Goal: Task Accomplishment & Management: Use online tool/utility

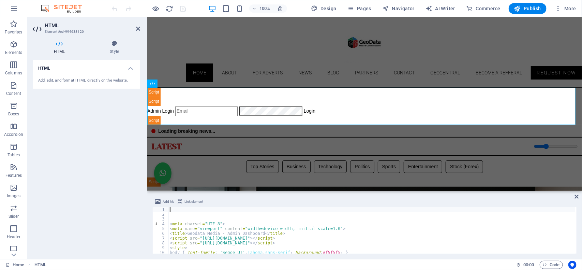
click at [197, 214] on div "< meta charset = "UTF-8" > < meta name = "viewport" content = "width=device-wid…" at bounding box center [515, 234] width 692 height 55
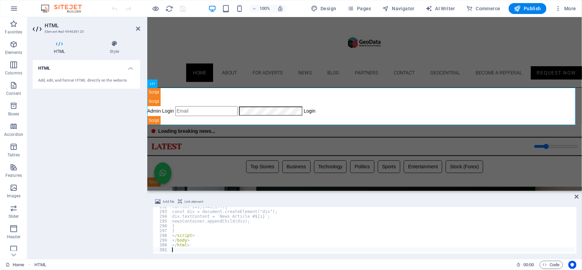
scroll to position [1392, 0]
click at [221, 94] on div "Geodata Media - Admin Dashboard Admin Login Login 📊 Admin Dashboard Logout Book…" at bounding box center [364, 106] width 435 height 38
click at [184, 8] on icon "save" at bounding box center [183, 9] width 8 height 8
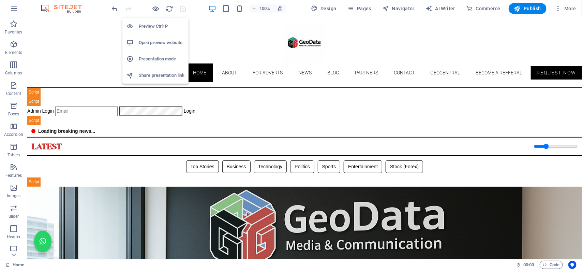
click at [161, 41] on h6 "Open preview website" at bounding box center [162, 43] width 46 height 8
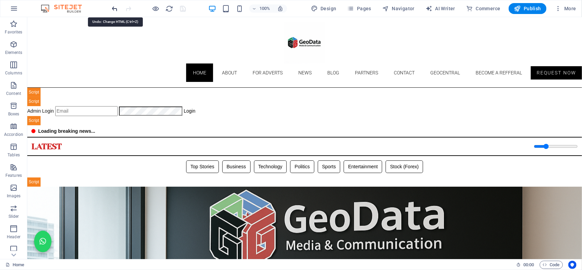
click at [113, 9] on icon "undo" at bounding box center [115, 9] width 8 height 8
click at [183, 9] on icon "save" at bounding box center [183, 9] width 8 height 8
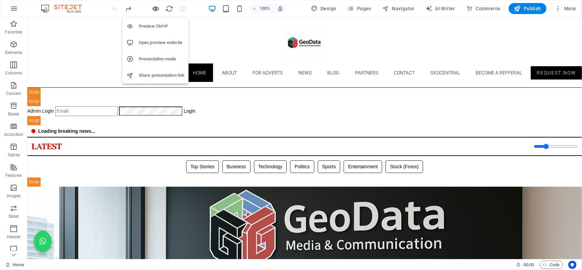
click at [152, 6] on icon "button" at bounding box center [156, 9] width 8 height 8
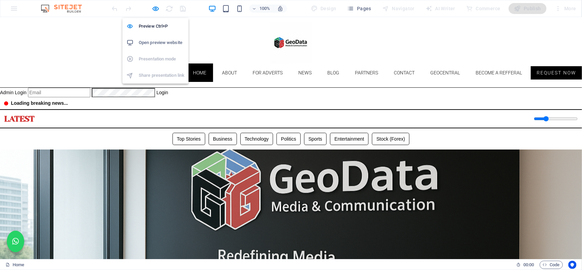
click at [158, 40] on h6 "Open preview website" at bounding box center [162, 43] width 46 height 8
click at [154, 7] on icon "button" at bounding box center [156, 9] width 8 height 8
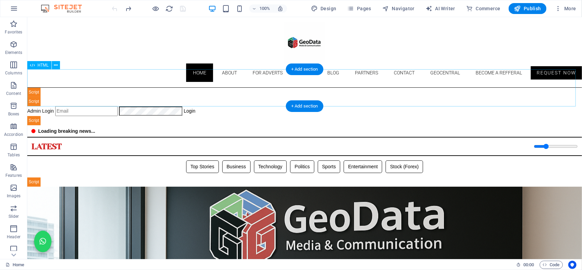
click at [217, 90] on div "Geodata Media - Admin Dashboard Admin Login Login 📊 Admin Dashboard Logout Book…" at bounding box center [304, 106] width 555 height 38
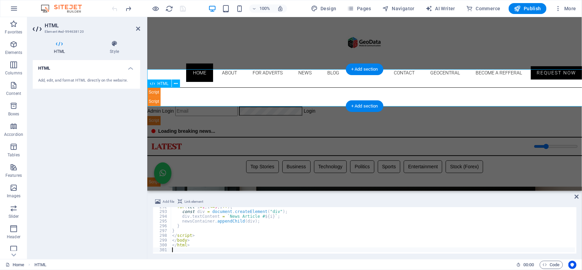
scroll to position [1206, 0]
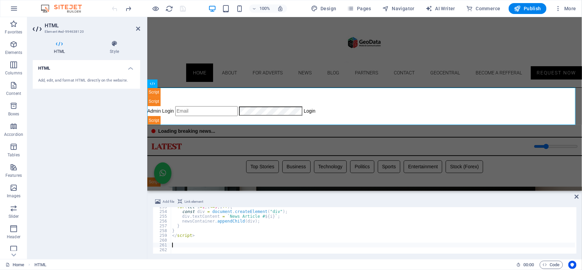
click at [216, 244] on div "for ( let i = 1 ; i <= 5 ; i ++ ) { const div = document . createElement ( "div…" at bounding box center [517, 231] width 692 height 55
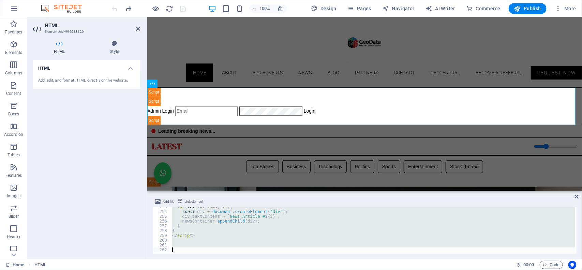
click at [229, 229] on div "for ( let i = 1 ; i <= 5 ; i ++ ) { const div = document . createElement ( "div…" at bounding box center [373, 230] width 405 height 46
type textarea "}"
click at [202, 232] on div "for ( let i = 1 ; i <= 5 ; i ++ ) { const div = document . createElement ( "div…" at bounding box center [373, 230] width 405 height 46
type textarea "}"
paste textarea
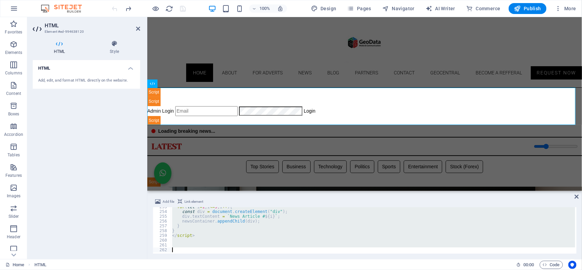
scroll to position [881, 0]
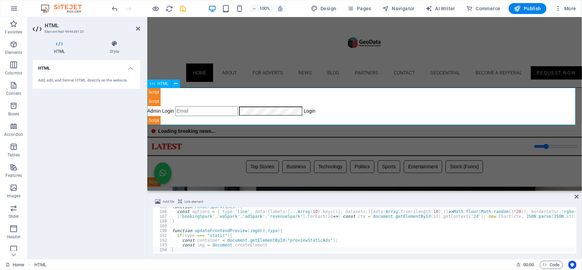
click at [332, 108] on div "Geodata Media - Admin Dashboard Admin Login Login 📊 Admin Dashboard Logout Book…" at bounding box center [364, 106] width 435 height 38
click at [200, 3] on div "100% Design Pages Navigator AI Writer Commerce Publish More" at bounding box center [345, 8] width 468 height 11
click at [184, 8] on icon "save" at bounding box center [183, 9] width 8 height 8
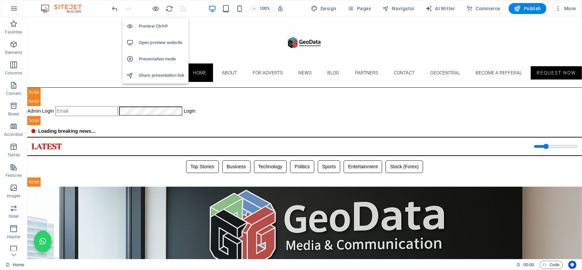
click at [156, 42] on h6 "Open preview website" at bounding box center [162, 43] width 46 height 8
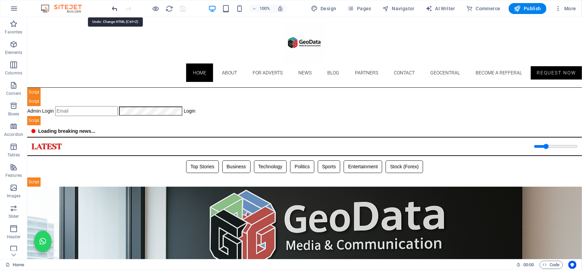
click at [115, 6] on icon "undo" at bounding box center [115, 9] width 8 height 8
click at [183, 7] on icon "save" at bounding box center [183, 9] width 8 height 8
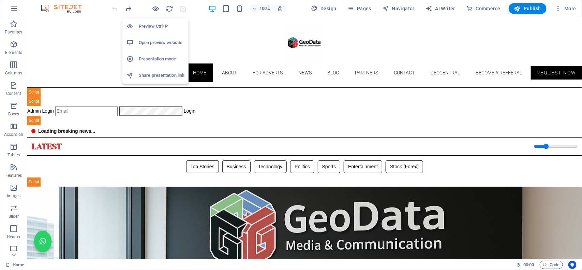
click at [162, 43] on h6 "Open preview website" at bounding box center [162, 43] width 46 height 8
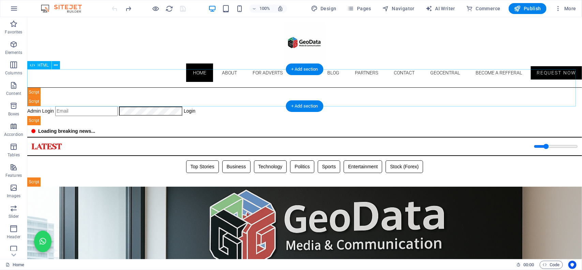
click at [154, 87] on div "Geodata Media - Admin Dashboard Admin Login Login 📊 Admin Dashboard Logout Book…" at bounding box center [304, 106] width 555 height 38
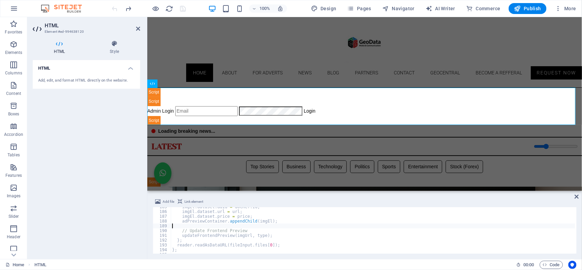
click at [207, 226] on div "imgEl . dataset . adId = docRef . id ; imgEl . dataset . url = url ; imgEl . da…" at bounding box center [517, 231] width 692 height 55
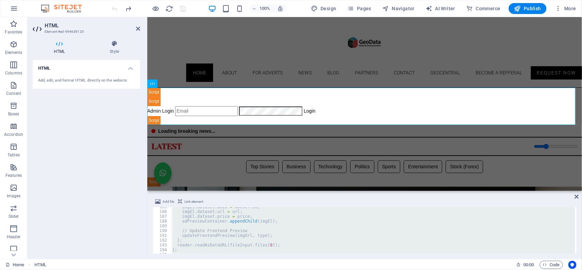
click at [198, 222] on div "imgEl . dataset . adId = docRef . id ; imgEl . dataset . url = url ; imgEl . da…" at bounding box center [373, 230] width 405 height 46
type textarea "adPreviewContainer.appendChild(imgEl);"
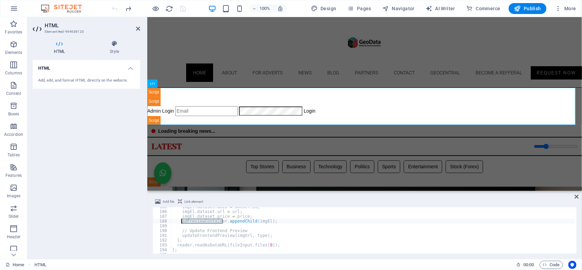
click at [198, 222] on div "imgEl . dataset . adId = docRef . id ; imgEl . dataset . url = url ; imgEl . da…" at bounding box center [517, 231] width 692 height 55
click at [198, 222] on div "imgEl . dataset . adId = docRef . id ; imgEl . dataset . url = url ; imgEl . da…" at bounding box center [373, 230] width 405 height 46
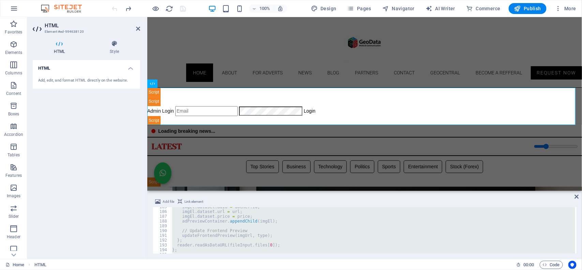
click at [201, 220] on div "imgEl . dataset . adId = docRef . id ; imgEl . dataset . url = url ; imgEl . da…" at bounding box center [373, 230] width 405 height 46
type textarea "adPreviewContainer.appendChild(imgEl);"
click at [212, 222] on div "imgEl . dataset . adId = docRef . id ; imgEl . dataset . url = url ; imgEl . da…" at bounding box center [373, 230] width 405 height 46
type textarea "adPreviewContainer.appendChild(imgEl);"
paste textarea
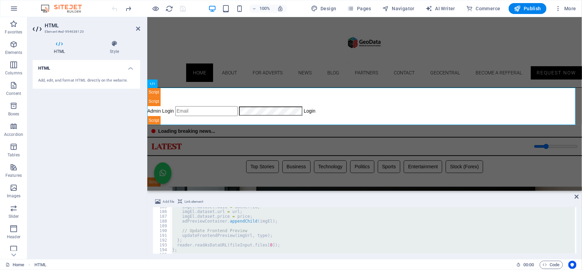
scroll to position [1316, 0]
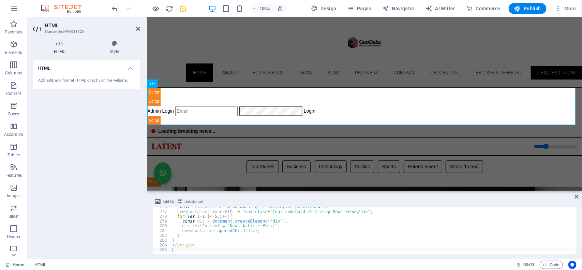
click at [194, 11] on div "100% Design Pages Navigator AI Writer Commerce Publish More" at bounding box center [345, 8] width 468 height 11
click at [183, 9] on icon "save" at bounding box center [183, 9] width 8 height 8
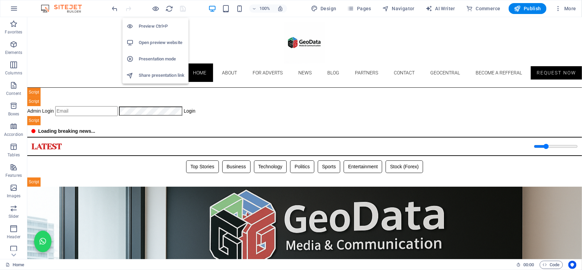
click at [156, 43] on h6 "Open preview website" at bounding box center [162, 43] width 46 height 8
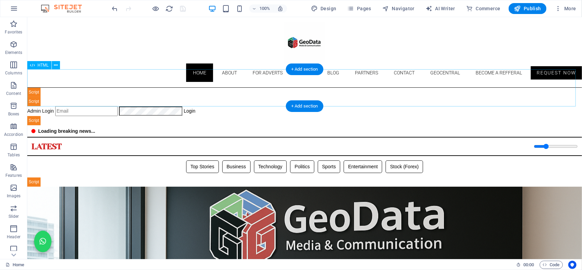
click at [237, 92] on div "Geodata Media - Admin Dashboard Admin Login Login 📊 Admin Dashboard Logout Book…" at bounding box center [304, 106] width 555 height 38
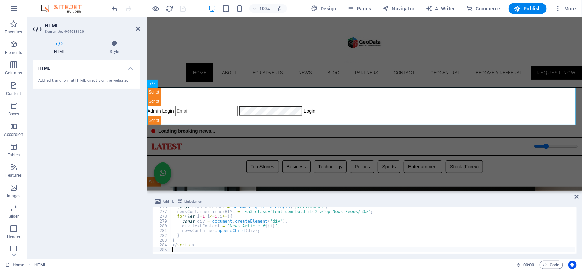
click at [205, 247] on div "const newsContainer = document . getElementById ( "previewNews" ) ; newsContain…" at bounding box center [517, 231] width 692 height 55
type textarea "</script>"
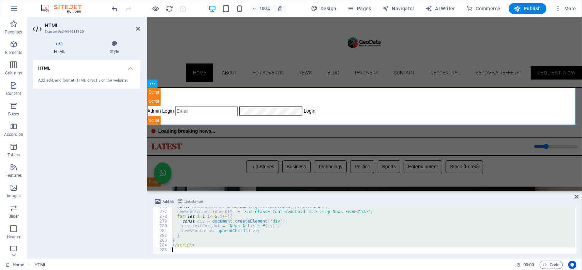
scroll to position [1254, 0]
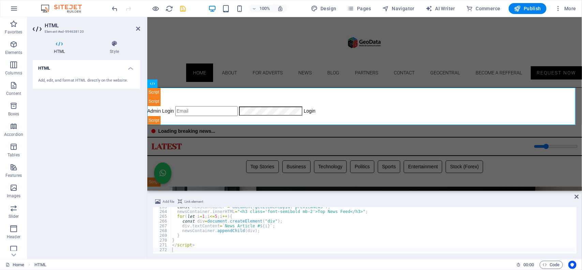
click at [199, 11] on div "100% Design Pages Navigator AI Writer Commerce Publish More" at bounding box center [345, 8] width 468 height 11
click at [184, 10] on icon "save" at bounding box center [183, 9] width 8 height 8
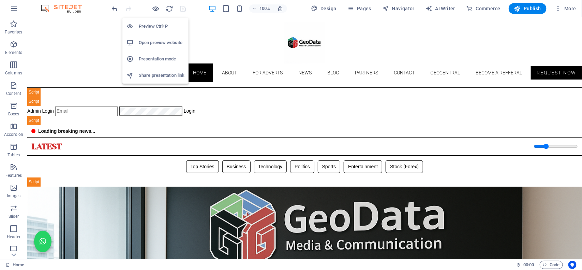
click at [155, 43] on h6 "Open preview website" at bounding box center [162, 43] width 46 height 8
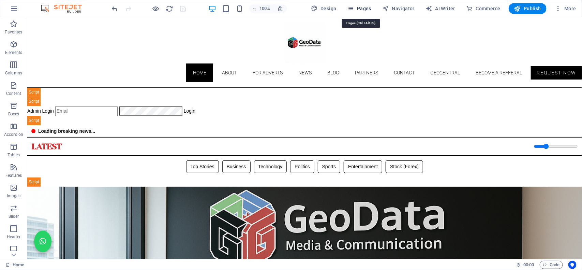
click at [366, 11] on span "Pages" at bounding box center [360, 8] width 24 height 7
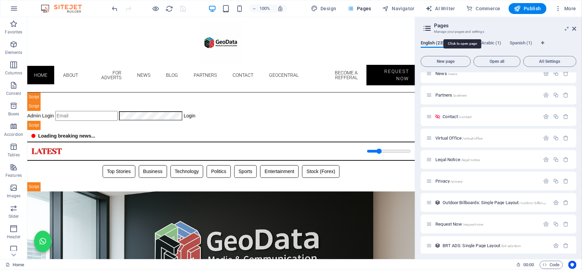
scroll to position [175, 0]
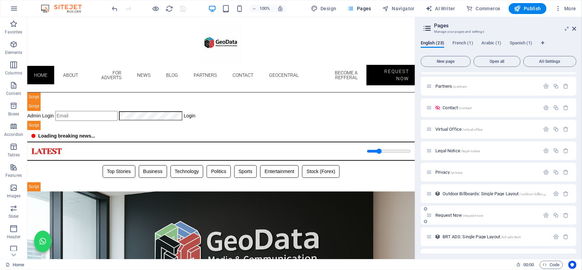
click at [455, 217] on div "Request Now /request-now" at bounding box center [483, 215] width 114 height 8
click at [451, 216] on span "Request Now /request-now" at bounding box center [460, 215] width 48 height 5
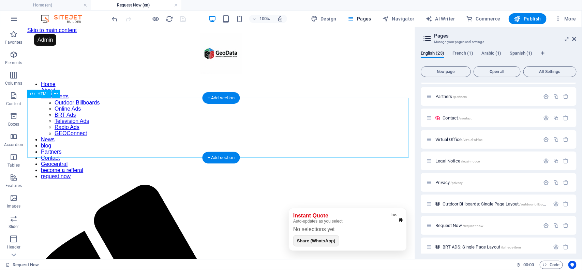
scroll to position [0, 0]
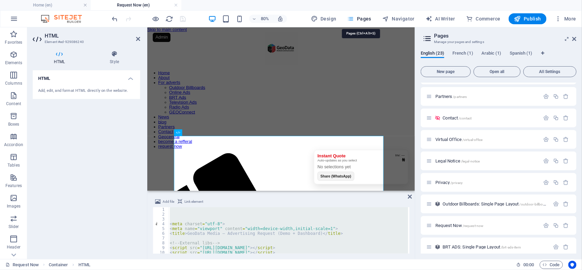
click at [367, 20] on span "Pages" at bounding box center [360, 18] width 24 height 7
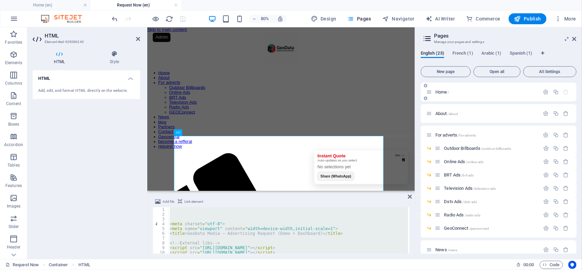
click at [455, 93] on p "Home /" at bounding box center [487, 92] width 102 height 4
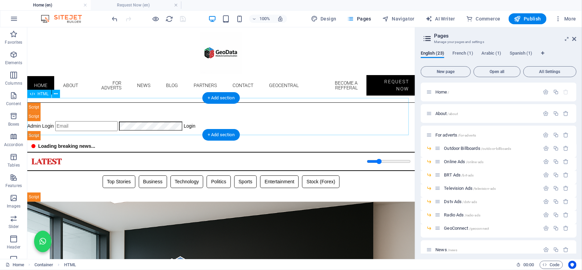
click at [203, 116] on div "Geodata Media - Admin Dashboard Admin Login Login 📊 Admin Dashboard Logout Book…" at bounding box center [221, 121] width 388 height 38
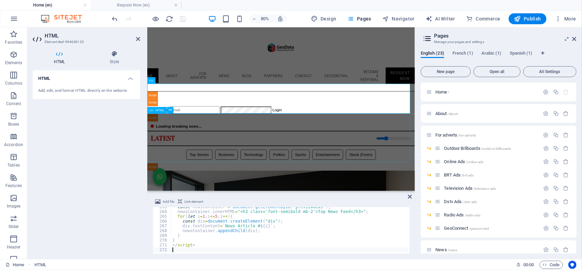
scroll to position [1254, 0]
click at [193, 224] on div "const newsContainer = document . getElementById ( "previewNews" ) ; newsContain…" at bounding box center [517, 231] width 692 height 55
type textarea "</script>"
